Goal: Task Accomplishment & Management: Use online tool/utility

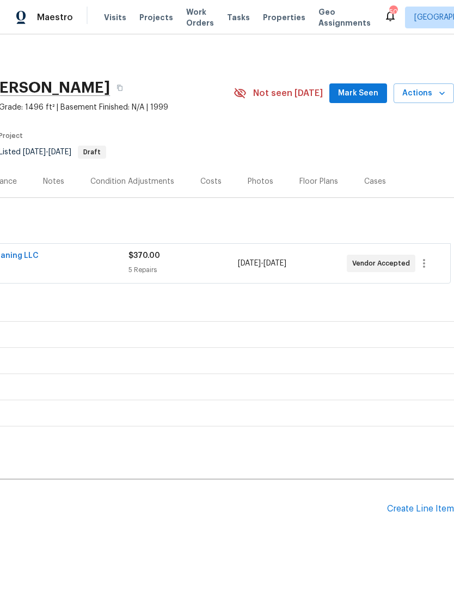
scroll to position [0, 161]
click at [54, 179] on div "Notes" at bounding box center [53, 181] width 21 height 11
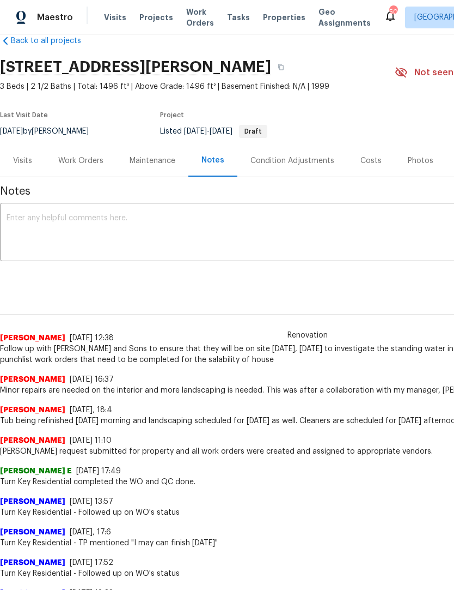
scroll to position [21, 0]
click at [39, 229] on textarea at bounding box center [308, 233] width 603 height 38
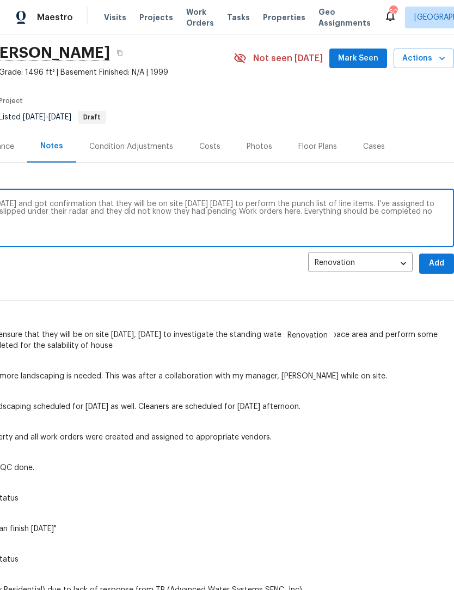
scroll to position [35, 161]
type textarea "Spoke with Hodgin sons yesterday, Thursday, August 21 and got confirmation that…"
click at [435, 265] on span "Add" at bounding box center [436, 264] width 17 height 14
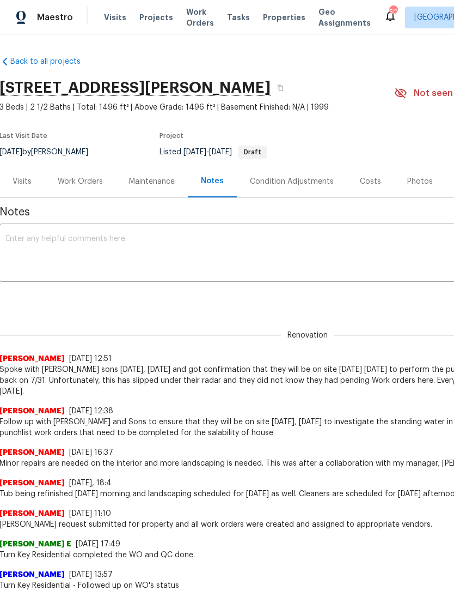
scroll to position [0, 1]
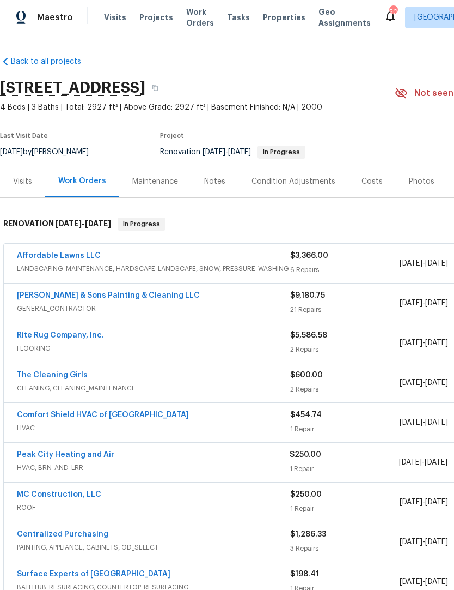
click at [210, 187] on div "Notes" at bounding box center [214, 181] width 47 height 32
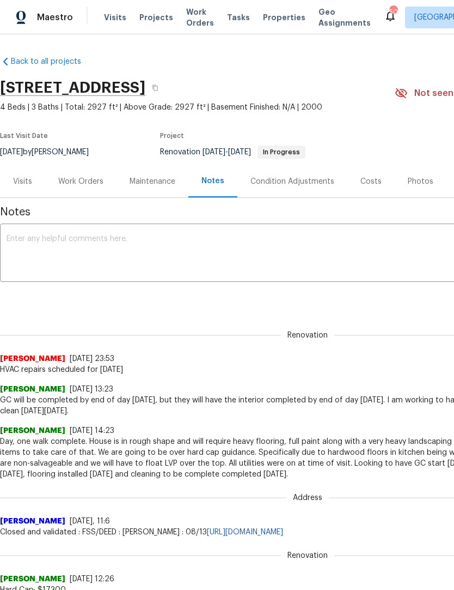
click at [26, 250] on textarea at bounding box center [308, 254] width 603 height 38
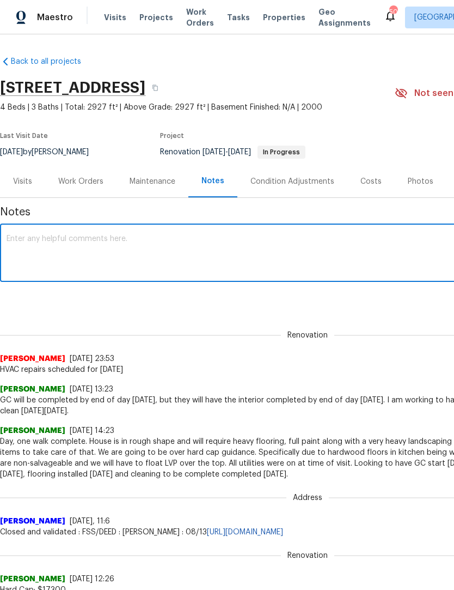
click at [83, 182] on div "Work Orders" at bounding box center [80, 181] width 45 height 11
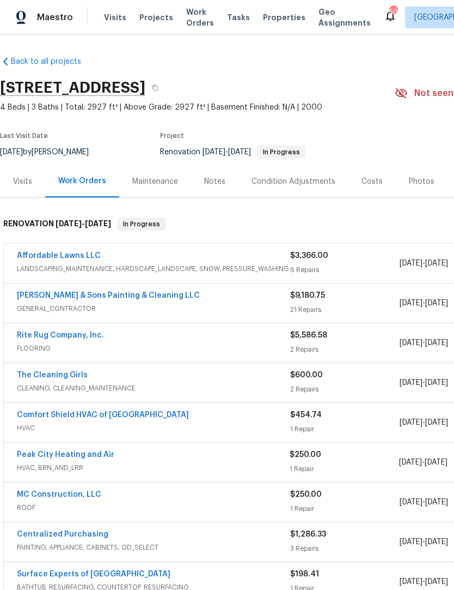
click at [44, 335] on link "Rite Rug Company, Inc." at bounding box center [60, 335] width 87 height 8
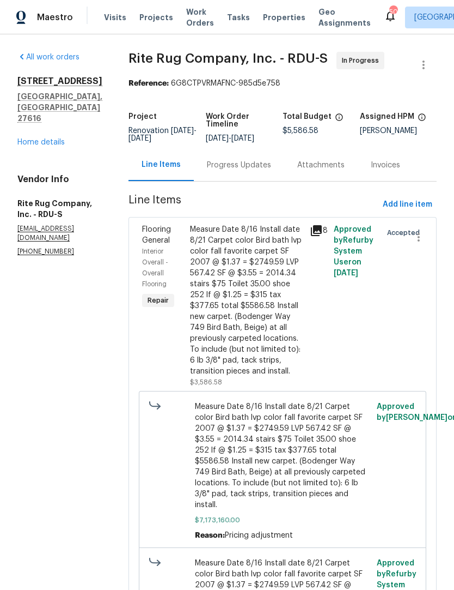
click at [240, 171] on div "Progress Updates" at bounding box center [239, 165] width 64 height 11
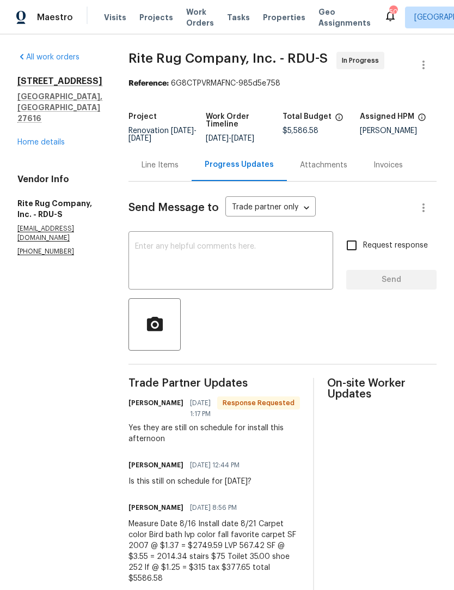
click at [162, 258] on textarea at bounding box center [231, 261] width 192 height 38
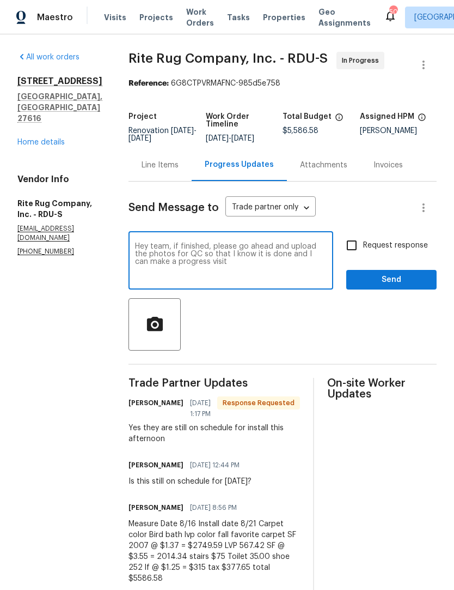
type textarea "Hey team, if finished, please go ahead and upload the photos for QC so that I k…"
click at [356, 253] on input "Request response" at bounding box center [352, 245] width 23 height 23
checkbox input "true"
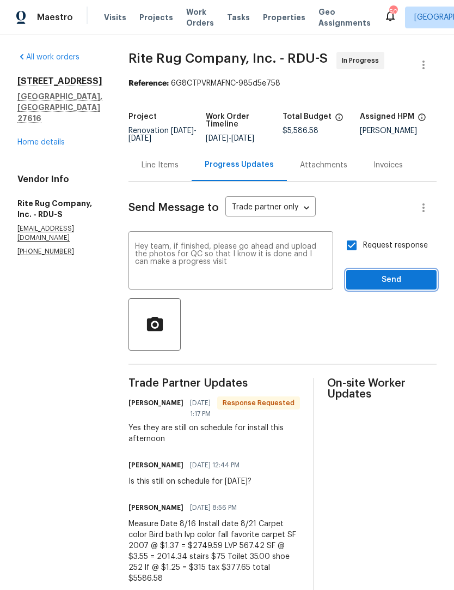
click at [387, 287] on span "Send" at bounding box center [391, 280] width 73 height 14
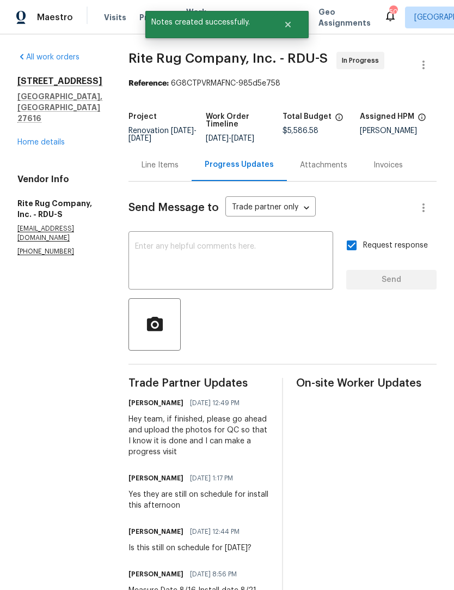
click at [39, 138] on link "Home details" at bounding box center [40, 142] width 47 height 8
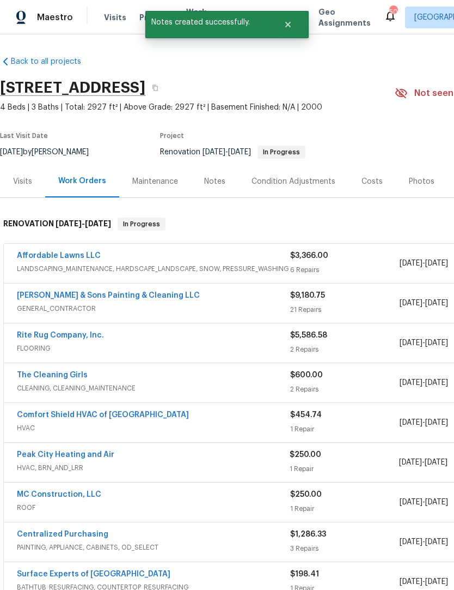
click at [216, 180] on div "Notes" at bounding box center [214, 181] width 21 height 11
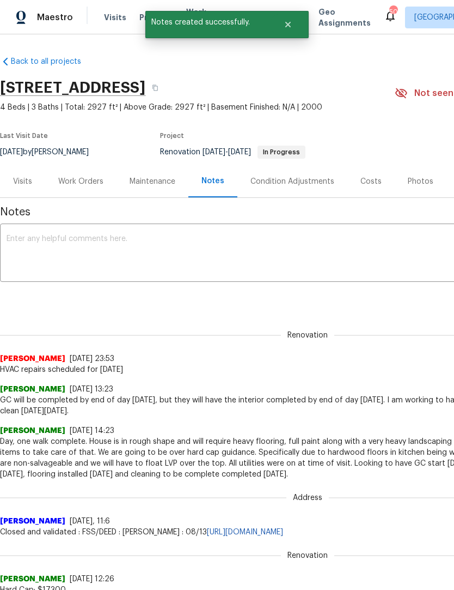
click at [83, 251] on textarea at bounding box center [308, 254] width 603 height 38
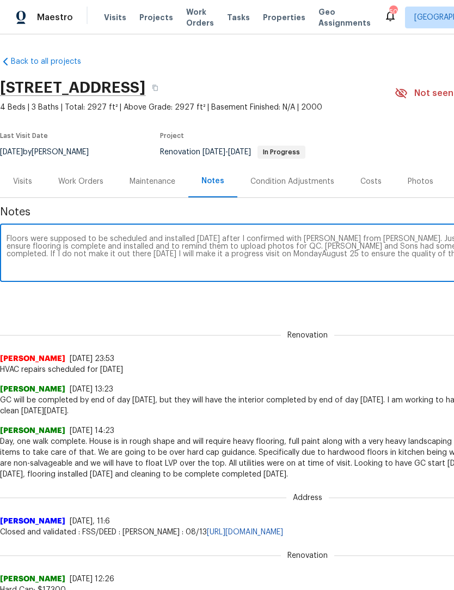
scroll to position [0, 161]
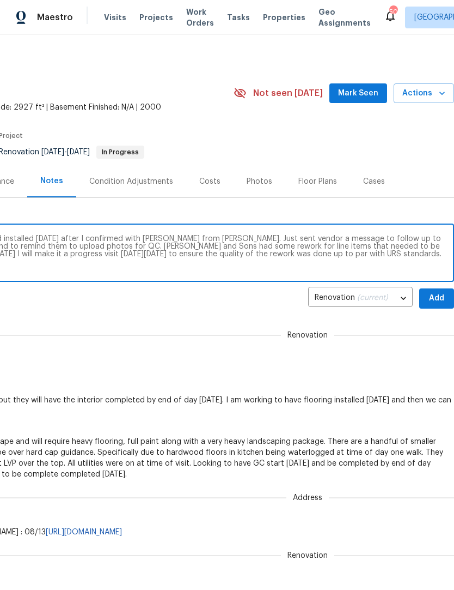
type textarea "Floors were supposed to be scheduled and installed yesterday after I confirmed …"
click at [438, 301] on span "Add" at bounding box center [436, 299] width 17 height 14
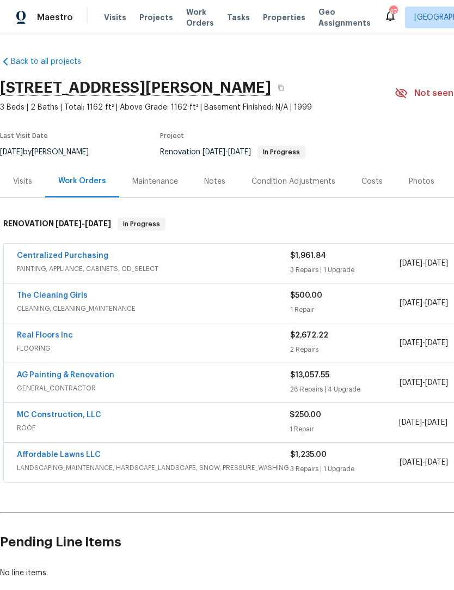
click at [60, 372] on link "AG Painting & Renovation" at bounding box center [66, 375] width 98 height 8
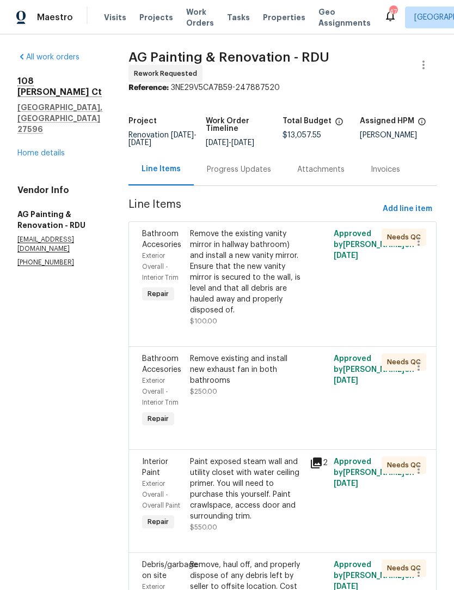
click at [259, 175] on div "Progress Updates" at bounding box center [239, 169] width 64 height 11
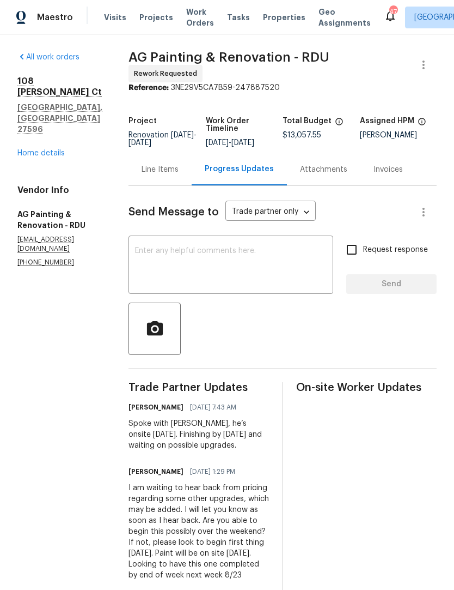
click at [189, 261] on textarea at bounding box center [231, 266] width 192 height 38
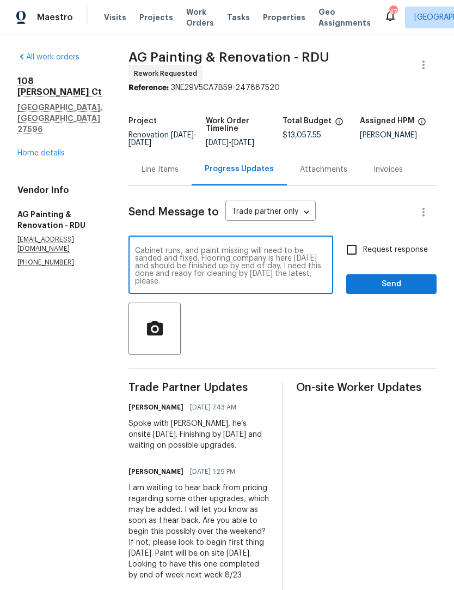
scroll to position [114, 0]
type textarea "Hey guys, little disappointed here with the speed and quality of work. There ar…"
click at [355, 260] on input "Request response" at bounding box center [352, 249] width 23 height 23
checkbox input "true"
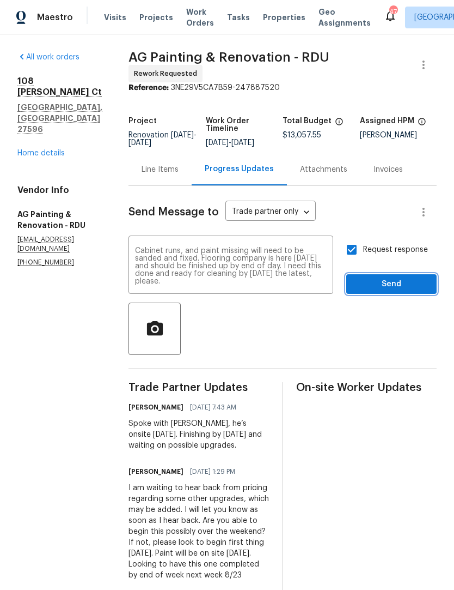
click at [385, 289] on span "Send" at bounding box center [391, 284] width 73 height 14
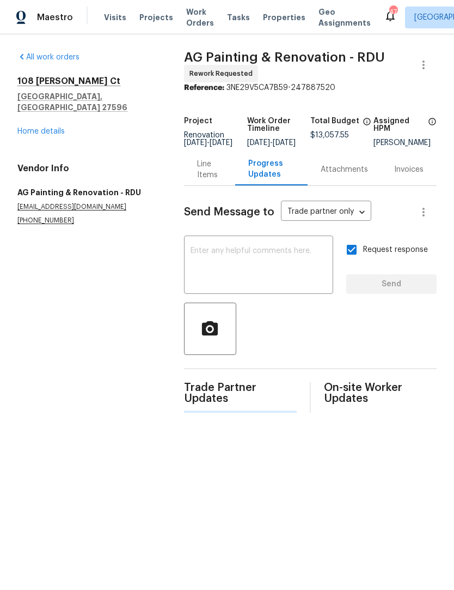
scroll to position [0, 0]
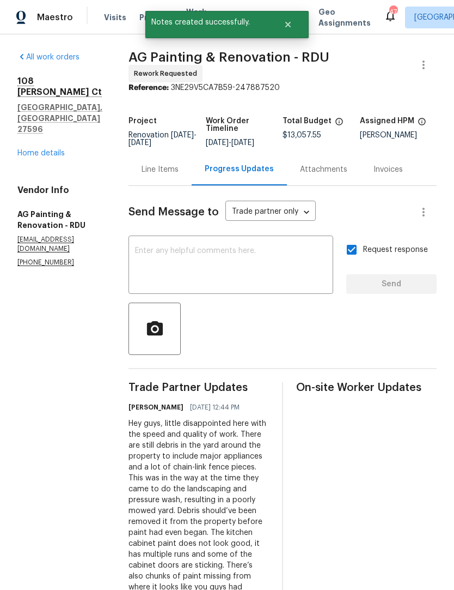
click at [41, 149] on link "Home details" at bounding box center [40, 153] width 47 height 8
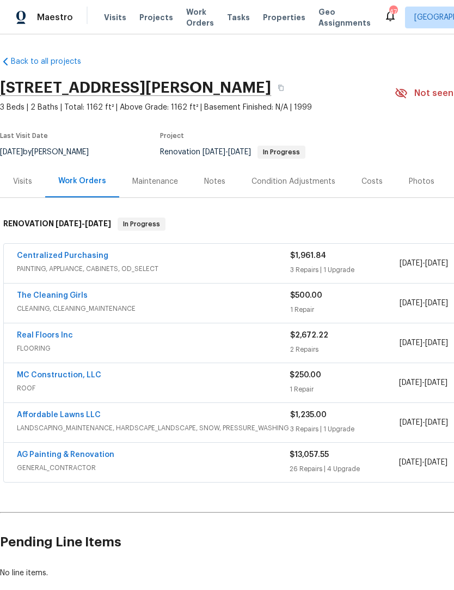
click at [41, 292] on link "The Cleaning Girls" at bounding box center [52, 296] width 71 height 8
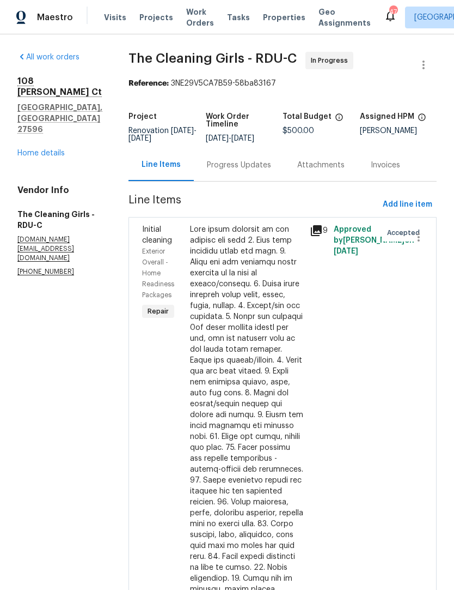
click at [265, 171] on div "Progress Updates" at bounding box center [239, 165] width 64 height 11
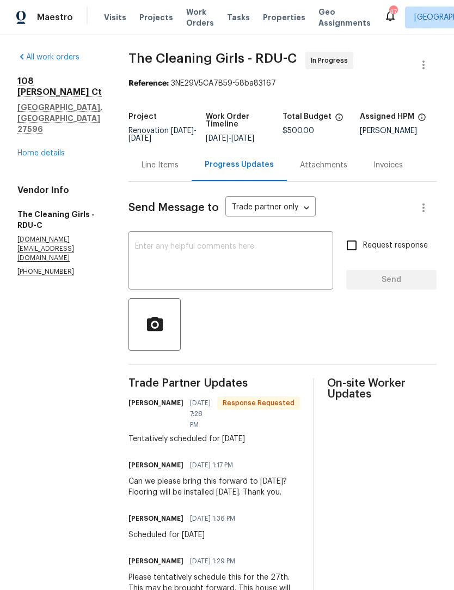
click at [162, 262] on textarea at bounding box center [231, 261] width 192 height 38
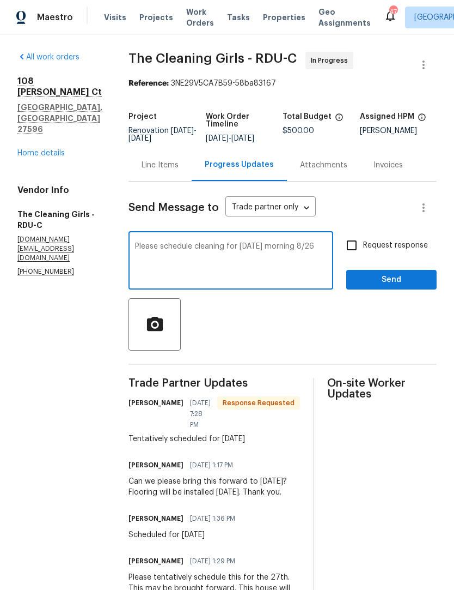
type textarea "Please schedule cleaning for Wednesday morning 8/26"
click at [355, 256] on input "Request response" at bounding box center [352, 245] width 23 height 23
checkbox input "true"
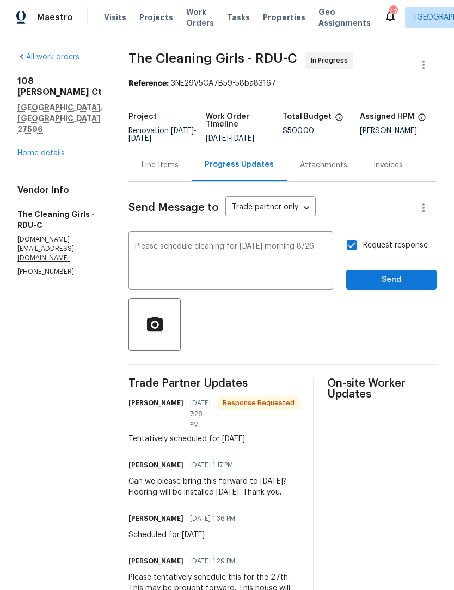
click at [284, 251] on textarea "Please schedule cleaning for Wednesday morning 8/26" at bounding box center [231, 261] width 192 height 38
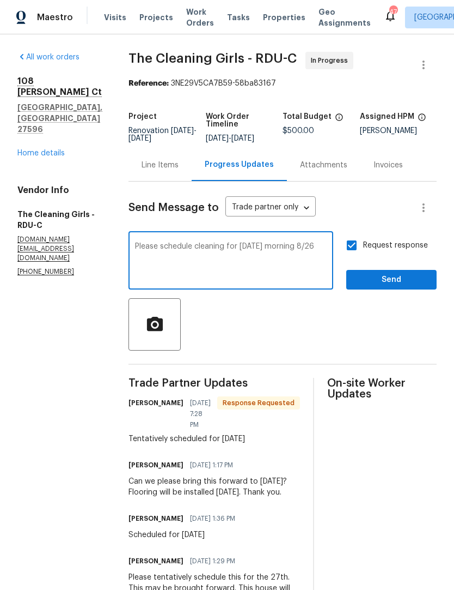
click at [169, 262] on textarea "Please schedule cleaning for Tuesday morning 8/26" at bounding box center [231, 261] width 192 height 38
click at [311, 262] on textarea "Please schedule cleaning for Tuesday" at bounding box center [231, 261] width 192 height 38
type textarea "Please schedule cleaning for Tuesday 8/26"
click at [399, 287] on span "Send" at bounding box center [391, 280] width 73 height 14
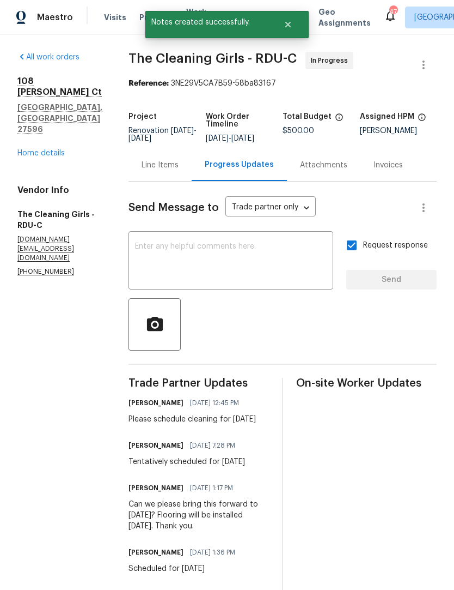
click at [40, 149] on link "Home details" at bounding box center [40, 153] width 47 height 8
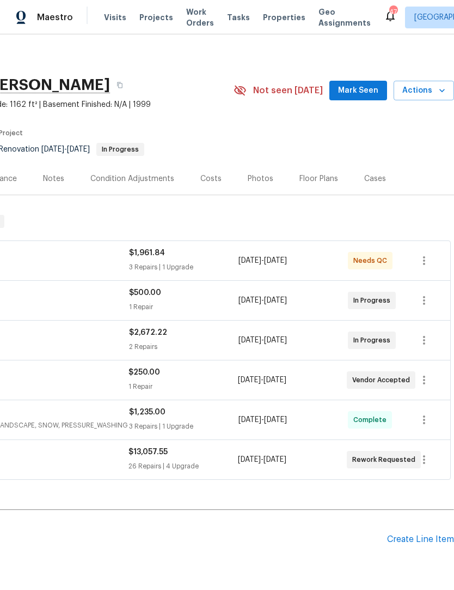
scroll to position [3, 161]
click at [63, 172] on div "Notes" at bounding box center [53, 178] width 47 height 32
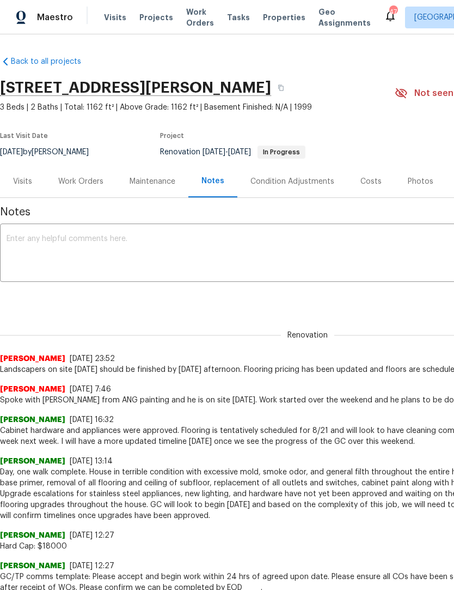
click at [27, 250] on textarea at bounding box center [308, 254] width 603 height 38
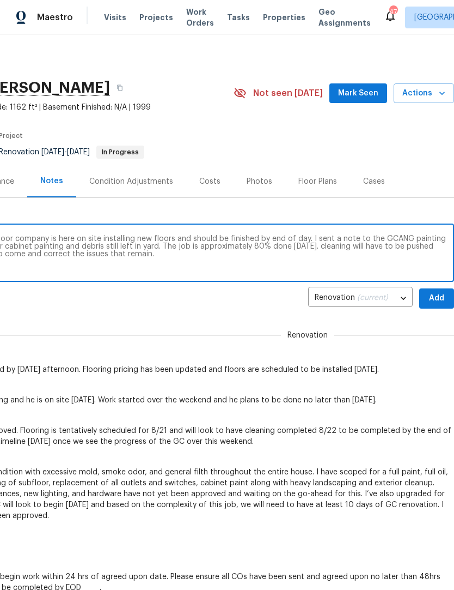
scroll to position [0, 161]
type textarea "On-site visit today, Friday, August 22 at 12:45 PM. Real floor company is here …"
click at [435, 302] on span "Add" at bounding box center [436, 299] width 17 height 14
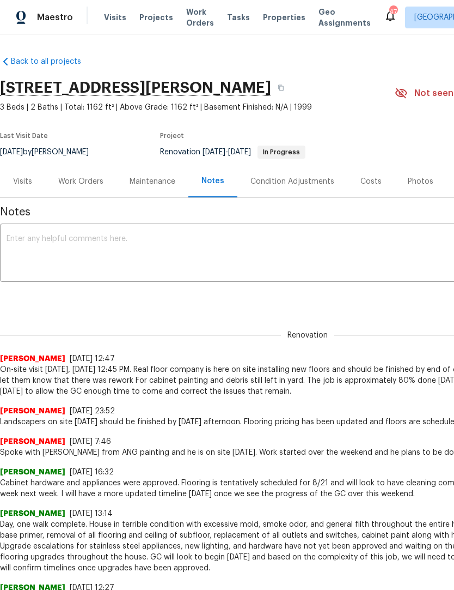
scroll to position [0, 0]
click at [142, 182] on div "Maintenance" at bounding box center [153, 181] width 46 height 11
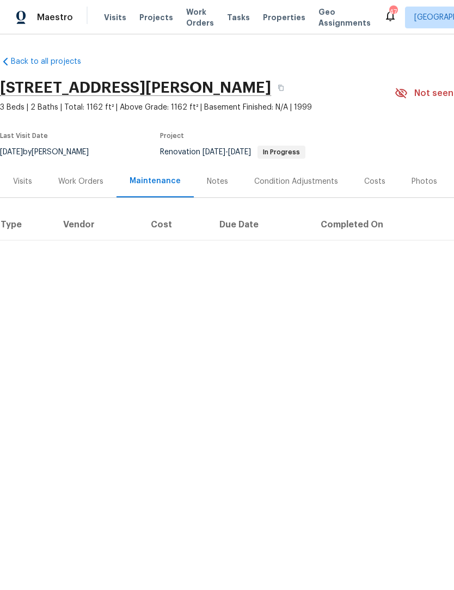
click at [73, 182] on div "Work Orders" at bounding box center [80, 181] width 45 height 11
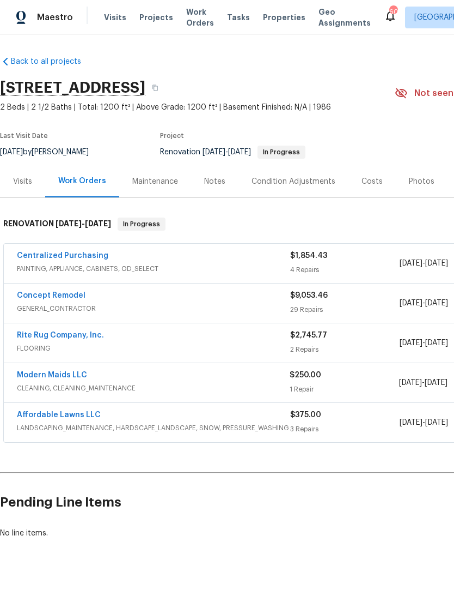
click at [113, 18] on span "Visits" at bounding box center [115, 17] width 22 height 11
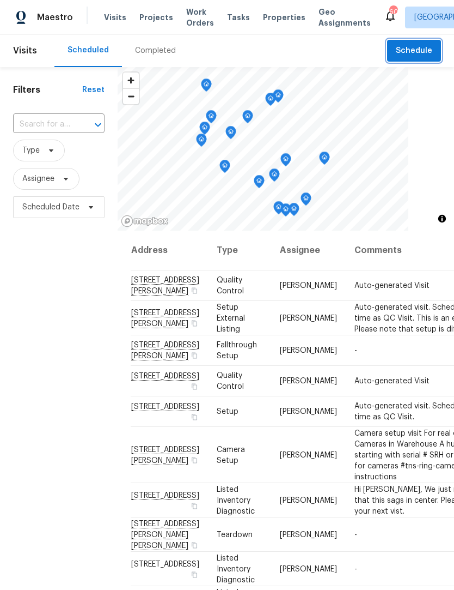
click at [430, 45] on span "Schedule" at bounding box center [414, 51] width 37 height 14
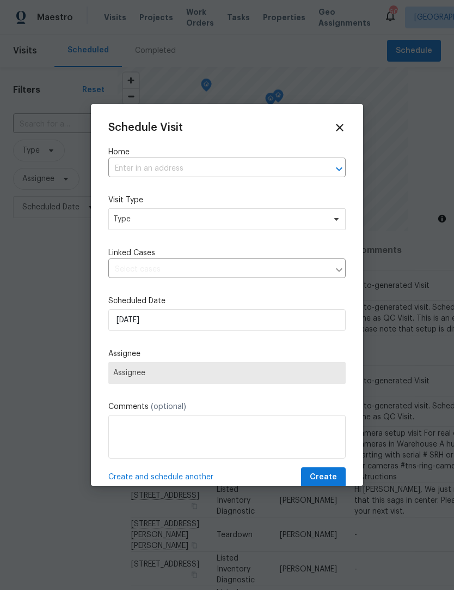
click at [222, 174] on input "text" at bounding box center [211, 168] width 207 height 17
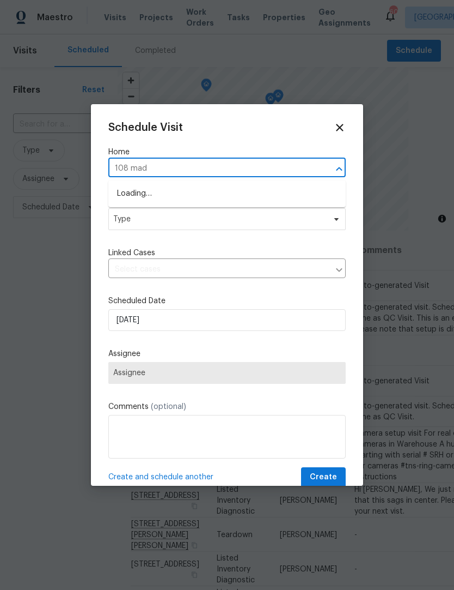
type input "108 made"
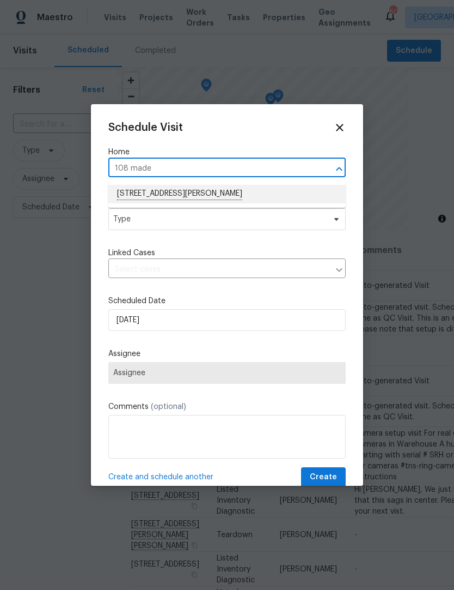
click at [188, 191] on li "108 Madeline Ct, Youngsville, NC 27596" at bounding box center [227, 194] width 238 height 19
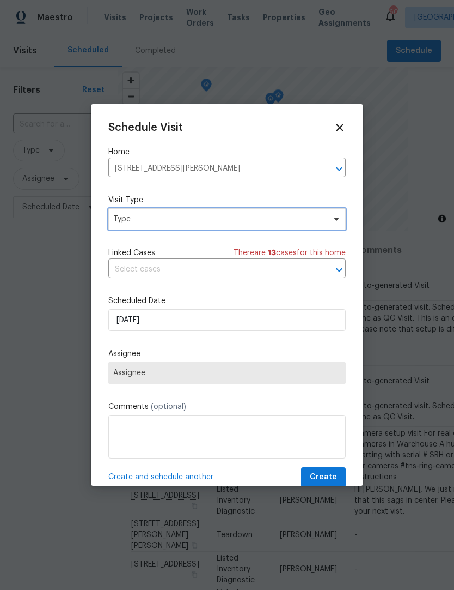
click at [207, 228] on span "Type" at bounding box center [227, 219] width 238 height 22
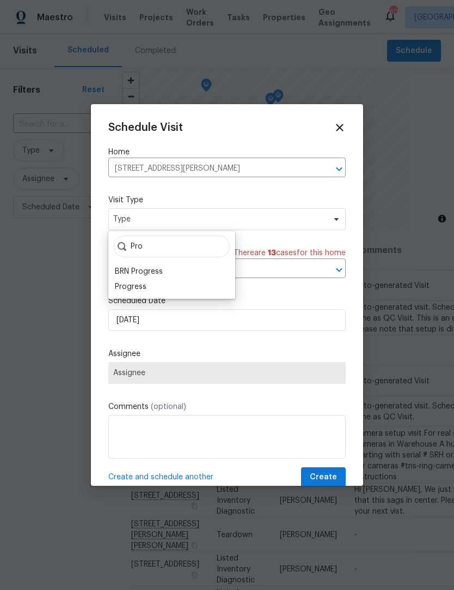
type input "Pro"
click at [153, 288] on div "Progress" at bounding box center [172, 286] width 120 height 15
click at [136, 290] on div "Progress" at bounding box center [131, 286] width 32 height 11
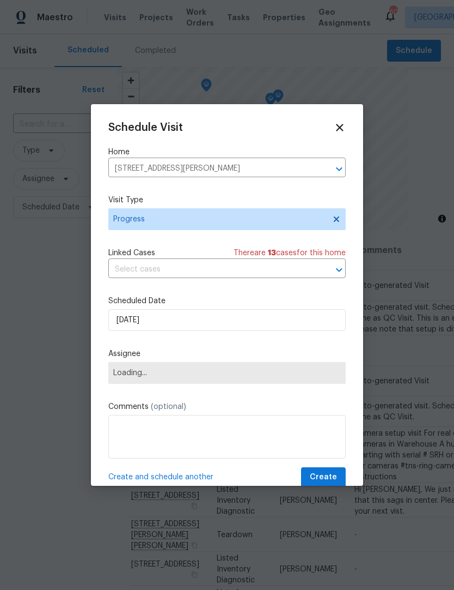
click at [255, 300] on label "Scheduled Date" at bounding box center [227, 300] width 238 height 11
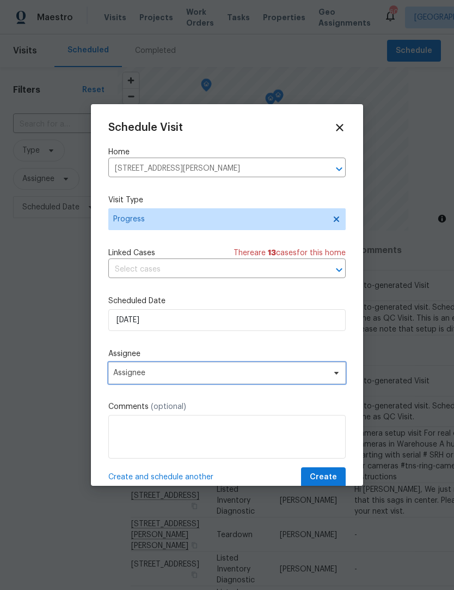
click at [324, 380] on span "Assignee" at bounding box center [227, 373] width 238 height 22
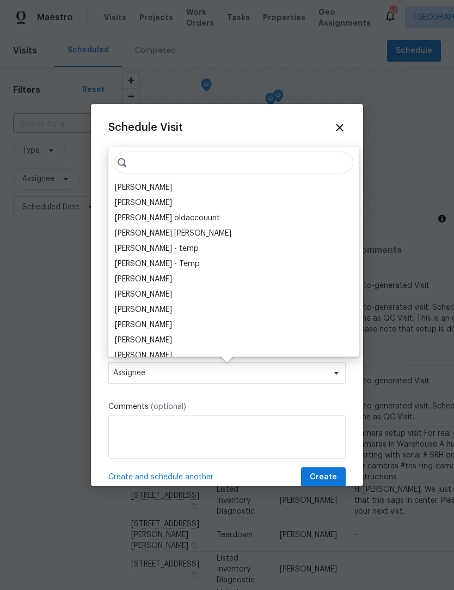
click at [149, 188] on div "[PERSON_NAME]" at bounding box center [143, 187] width 57 height 11
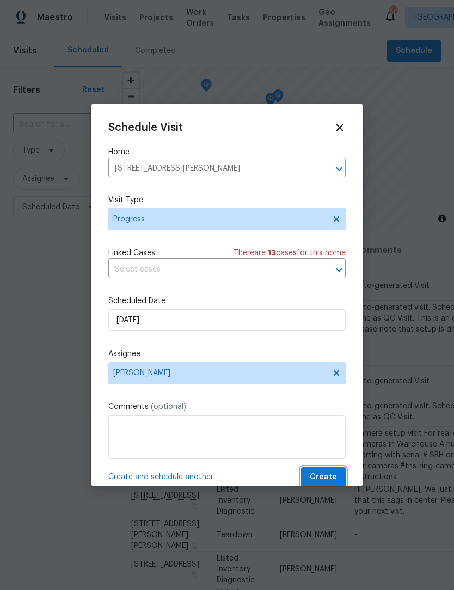
click at [329, 476] on span "Create" at bounding box center [323, 477] width 27 height 14
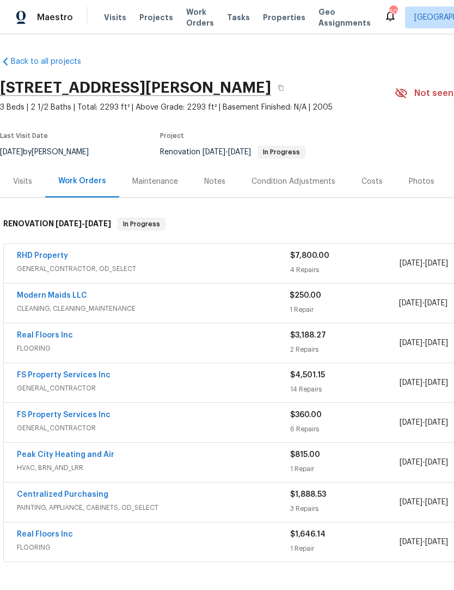
click at [39, 252] on link "RHD Property" at bounding box center [42, 256] width 51 height 8
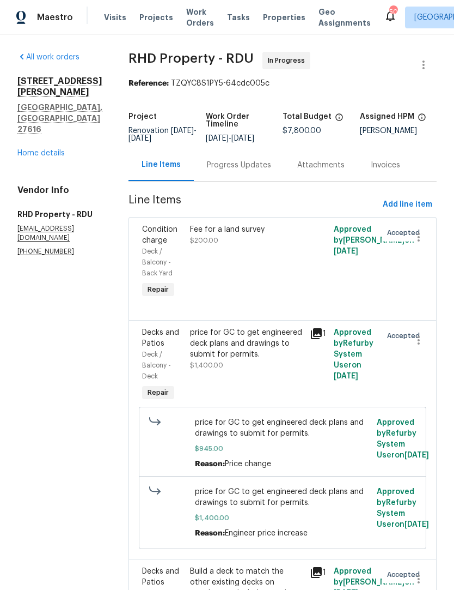
click at [247, 171] on div "Progress Updates" at bounding box center [239, 165] width 64 height 11
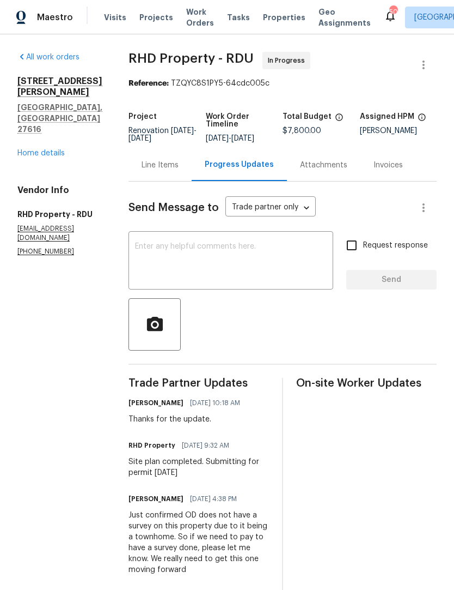
click at [167, 252] on textarea at bounding box center [231, 261] width 192 height 38
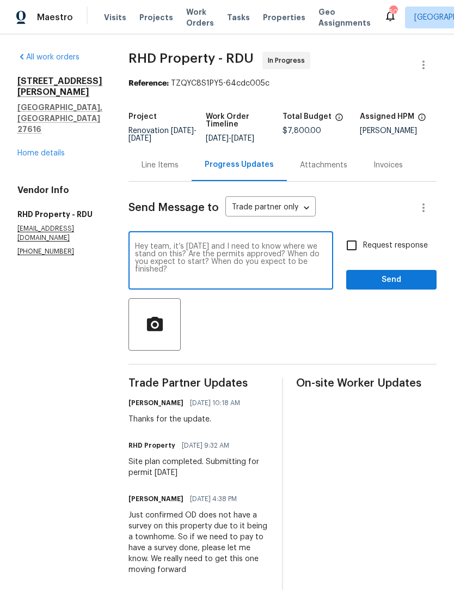
type textarea "Hey team, it’s [DATE] and I need to know where we stand on this? Are the permit…"
click at [354, 252] on input "Request response" at bounding box center [352, 245] width 23 height 23
checkbox input "true"
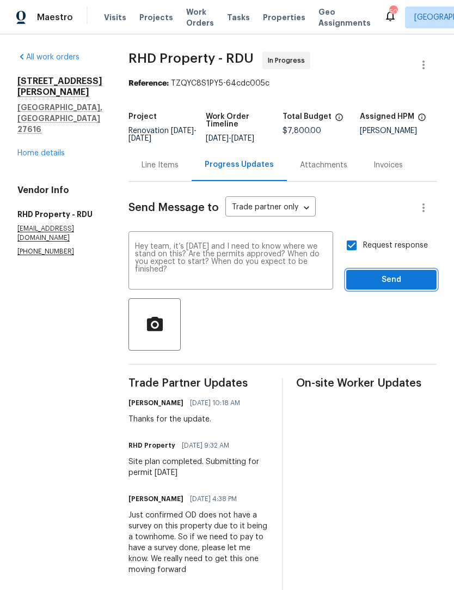
click at [391, 286] on span "Send" at bounding box center [391, 280] width 73 height 14
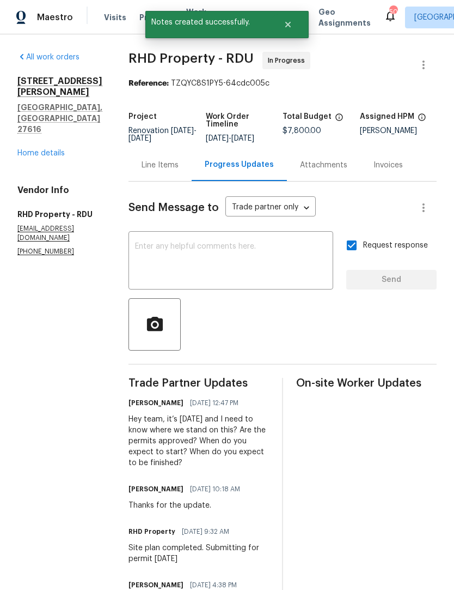
click at [34, 149] on link "Home details" at bounding box center [40, 153] width 47 height 8
